Goal: Transaction & Acquisition: Book appointment/travel/reservation

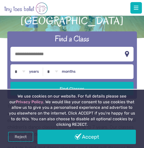
scroll to position [26, 0]
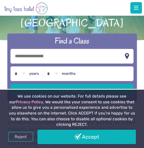
click at [51, 54] on input "text" at bounding box center [71, 56] width 122 height 15
type input "*******"
click at [19, 73] on select "* * * * * * * * * * ** ** **" at bounding box center [20, 73] width 16 height 15
select select "*"
click at [12, 66] on select "* * * * * * * * * * ** ** **" at bounding box center [20, 73] width 16 height 15
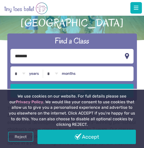
click at [54, 74] on select "* * * * * * * * * * ** **" at bounding box center [52, 73] width 16 height 15
select select "*"
click at [44, 66] on select "* * * * * * * * * * ** **" at bounding box center [52, 73] width 16 height 15
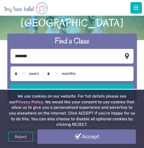
click at [85, 139] on link "Accept" at bounding box center [86, 136] width 98 height 14
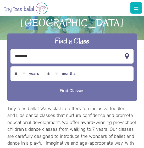
click at [61, 90] on button "Find Classes" at bounding box center [71, 91] width 122 height 14
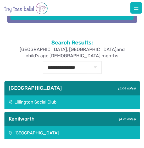
scroll to position [104, 0]
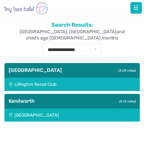
click at [86, 70] on div "Lillington (3.04 miles)" at bounding box center [71, 70] width 135 height 15
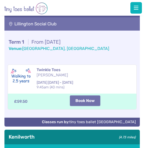
scroll to position [157, 0]
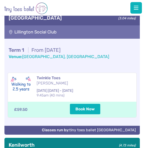
click at [121, 142] on small "(4.73 miles)" at bounding box center [126, 144] width 18 height 5
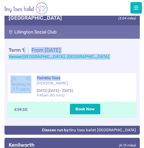
drag, startPoint x: 24, startPoint y: 41, endPoint x: 120, endPoint y: 58, distance: 97.4
click at [120, 58] on div "Term 1 | From Sunday 14th September Venue: Lime Ave, Lillington, Leamington Spa…" at bounding box center [71, 78] width 135 height 79
drag, startPoint x: 120, startPoint y: 58, endPoint x: -5, endPoint y: 42, distance: 126.4
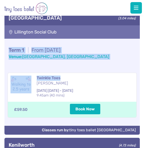
click at [128, 63] on div "Term 1 | From Sunday 14th September Venue: Lime Ave, Lillington, Leamington Spa…" at bounding box center [71, 78] width 135 height 79
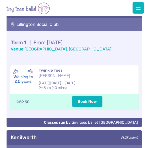
scroll to position [183, 0]
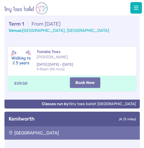
click at [89, 78] on button "Book Now" at bounding box center [85, 82] width 30 height 10
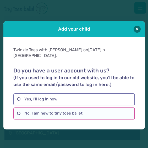
click at [70, 113] on label "No, I am new to tiny toes ballet" at bounding box center [73, 113] width 121 height 12
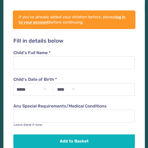
scroll to position [111, 0]
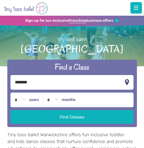
select select "*"
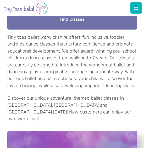
scroll to position [104, 0]
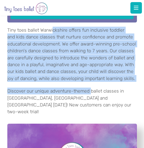
drag, startPoint x: 52, startPoint y: 33, endPoint x: 91, endPoint y: 85, distance: 64.7
click at [91, 85] on div "Tiny toes ballet Warwickshire offers fun inclusive toddler and kids dance class…" at bounding box center [71, 71] width 129 height 89
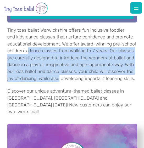
drag, startPoint x: 28, startPoint y: 48, endPoint x: 60, endPoint y: 80, distance: 44.9
click at [60, 80] on p "Tiny toes ballet Warwickshire offers fun inclusive toddler and kids dance class…" at bounding box center [71, 54] width 129 height 55
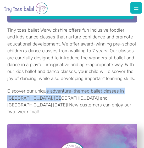
drag, startPoint x: 47, startPoint y: 83, endPoint x: 57, endPoint y: 97, distance: 18.2
click at [57, 97] on div "Tiny toes ballet Warwickshire offers fun inclusive toddler and kids dance class…" at bounding box center [71, 71] width 129 height 89
click at [57, 97] on p "Discover our unique adventure-themed ballet classes in [GEOGRAPHIC_DATA], [GEOG…" at bounding box center [71, 101] width 129 height 28
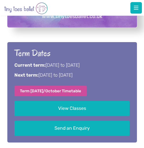
scroll to position [392, 0]
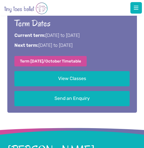
drag, startPoint x: 64, startPoint y: 30, endPoint x: 122, endPoint y: 40, distance: 59.3
click at [122, 40] on div "Term Dates Current term: [DATE] to [DATE] Next term: [DATE] to [DATE] Term [DAT…" at bounding box center [71, 41] width 115 height 49
click at [122, 42] on p "Next term: [DATE] to [DATE]" at bounding box center [71, 45] width 115 height 7
drag, startPoint x: 48, startPoint y: 36, endPoint x: 119, endPoint y: 43, distance: 71.2
click at [119, 43] on div "Term Dates Current term: [DATE] to [DATE] Next term: [DATE] to [DATE] Term [DAT…" at bounding box center [71, 41] width 115 height 49
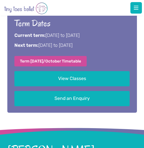
click at [119, 43] on div "Term Dates Current term: [DATE] to [DATE] Next term: [DATE] to [DATE] Term [DAT…" at bounding box center [71, 41] width 115 height 49
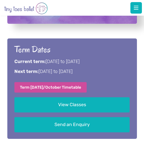
drag, startPoint x: 49, startPoint y: 52, endPoint x: 127, endPoint y: 54, distance: 78.1
click at [127, 58] on p "Current term: [DATE] to [DATE]" at bounding box center [71, 61] width 115 height 7
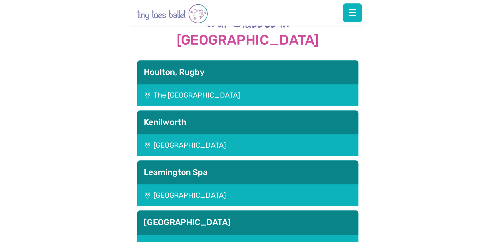
scroll to position [992, 0]
